Goal: Task Accomplishment & Management: Manage account settings

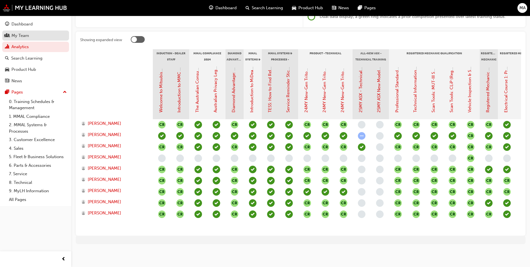
click at [24, 30] on link "My Team" at bounding box center [35, 35] width 67 height 10
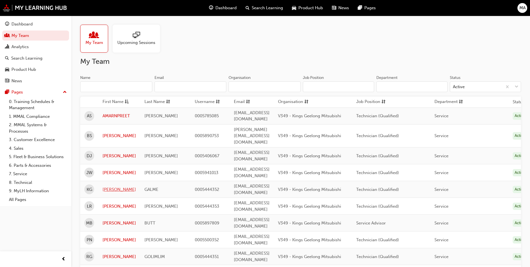
click at [105, 186] on link "[PERSON_NAME]" at bounding box center [120, 189] width 34 height 6
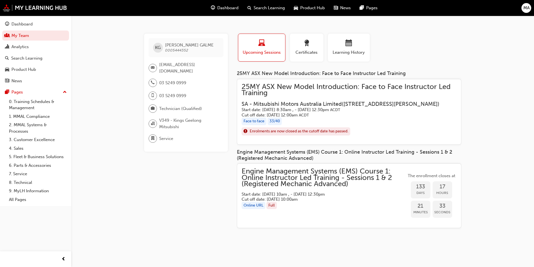
click at [322, 187] on span "Engine Management Systems (EMS) Course 1: Online Instructor Led Training - Sess…" at bounding box center [324, 177] width 165 height 19
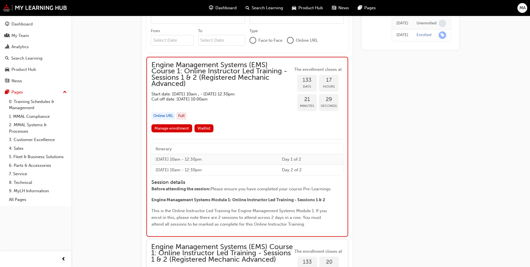
scroll to position [510, 0]
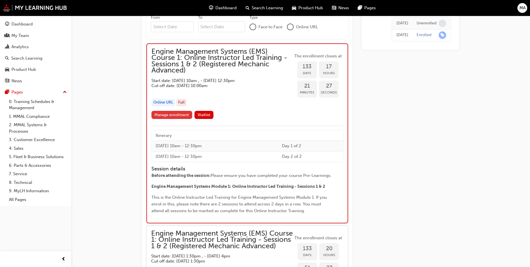
click at [176, 115] on link "Manage enrollment" at bounding box center [171, 115] width 41 height 8
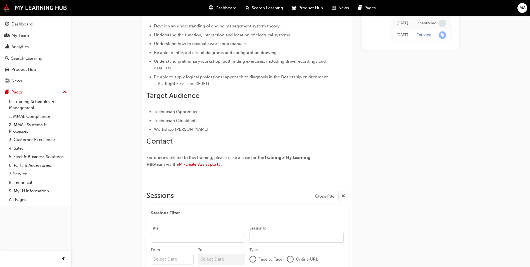
scroll to position [191, 0]
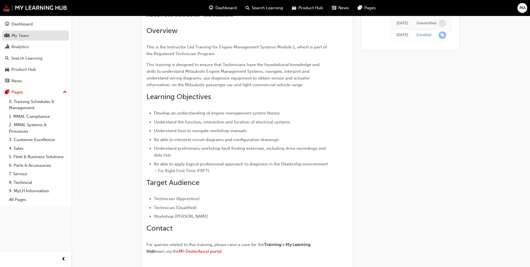
click at [16, 33] on div "My Team" at bounding box center [20, 35] width 18 height 6
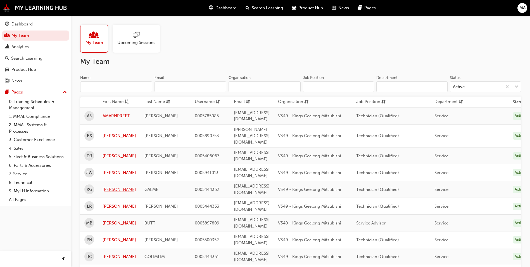
click at [108, 186] on link "[PERSON_NAME]" at bounding box center [120, 189] width 34 height 6
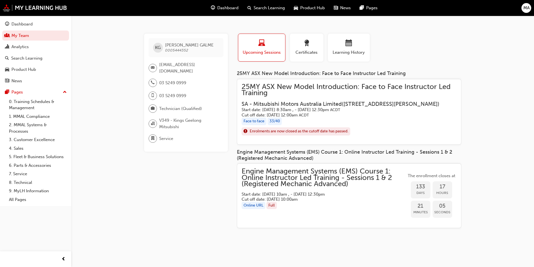
click at [291, 95] on span "25MY ASX New Model Introduction: Face to Face Instructor Led Training" at bounding box center [349, 90] width 215 height 13
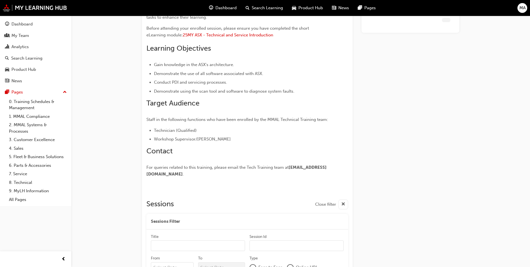
scroll to position [776, 0]
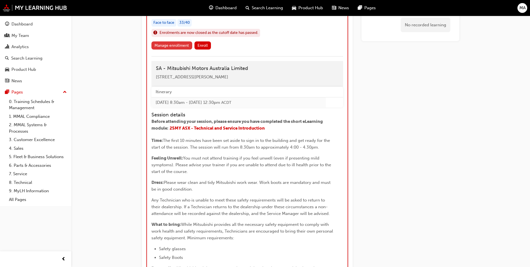
click at [181, 49] on link "Manage enrollment" at bounding box center [171, 45] width 41 height 8
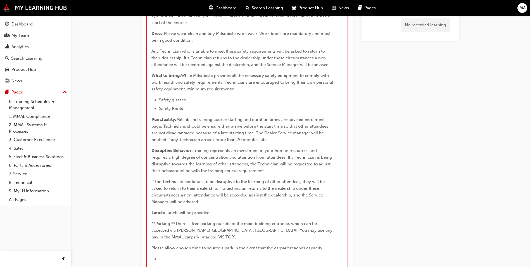
scroll to position [925, 0]
click at [190, 111] on li "Safety Boots" at bounding box center [246, 108] width 174 height 7
click at [183, 111] on span "Safety Boots" at bounding box center [171, 108] width 25 height 5
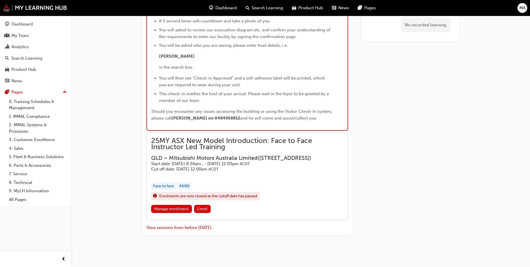
scroll to position [1456, 0]
drag, startPoint x: 166, startPoint y: 134, endPoint x: 182, endPoint y: 130, distance: 16.8
click at [182, 60] on p "[PERSON_NAME]" at bounding box center [246, 56] width 174 height 7
drag, startPoint x: 182, startPoint y: 130, endPoint x: 189, endPoint y: 131, distance: 6.5
click at [189, 60] on p "[PERSON_NAME]" at bounding box center [246, 56] width 174 height 7
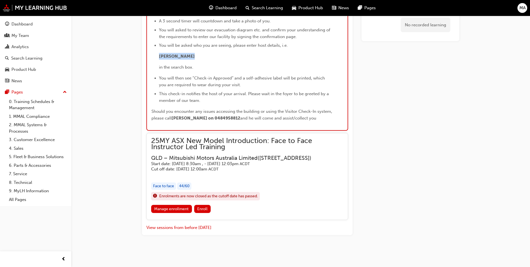
drag, startPoint x: 160, startPoint y: 133, endPoint x: 188, endPoint y: 132, distance: 28.8
click at [188, 60] on p "[PERSON_NAME]" at bounding box center [246, 56] width 174 height 7
drag, startPoint x: 188, startPoint y: 132, endPoint x: 175, endPoint y: 135, distance: 14.2
click at [175, 59] on span "[PERSON_NAME]" at bounding box center [177, 56] width 36 height 5
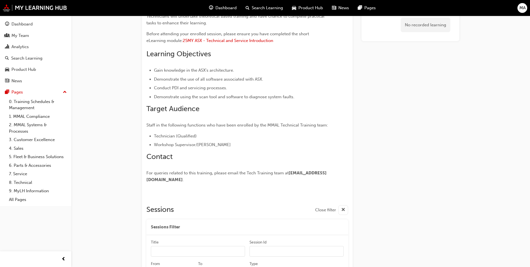
scroll to position [0, 0]
